Goal: Find specific page/section: Find specific page/section

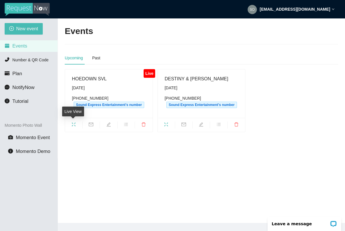
click at [73, 123] on icon "fullscreen" at bounding box center [73, 124] width 5 height 5
